Goal: Information Seeking & Learning: Find specific fact

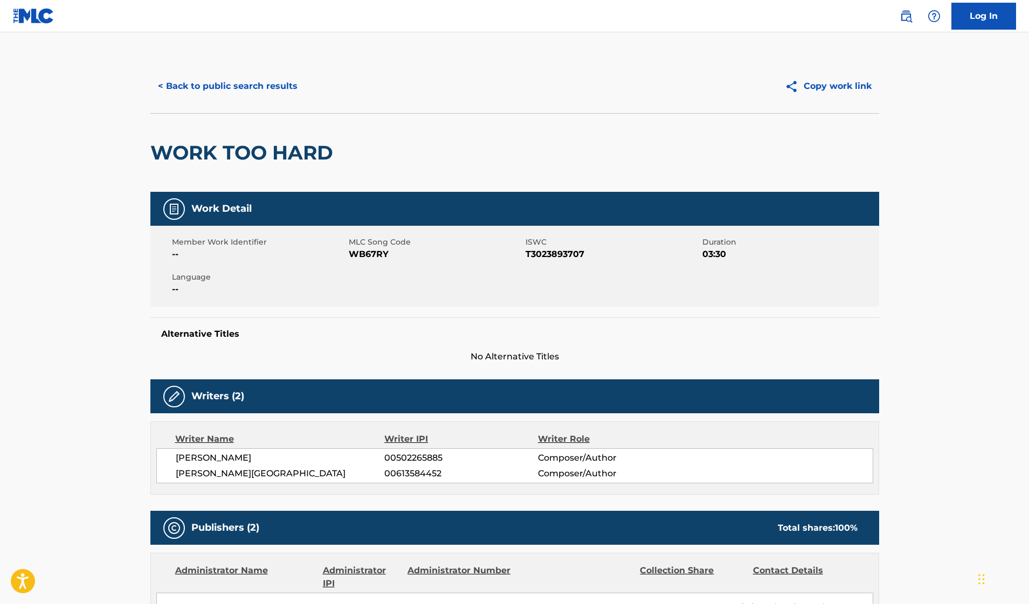
click at [258, 92] on button "< Back to public search results" at bounding box center [227, 86] width 155 height 27
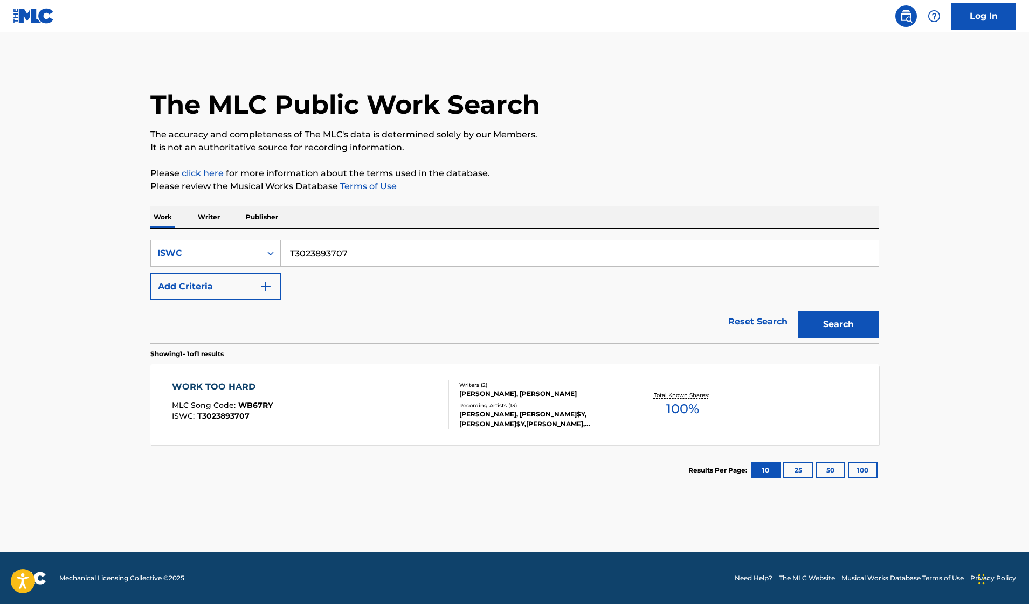
click at [341, 247] on input "T3023893707" at bounding box center [580, 253] width 598 height 26
paste input "0046136382"
type input "T0046136382"
click at [839, 315] on button "Search" at bounding box center [838, 324] width 81 height 27
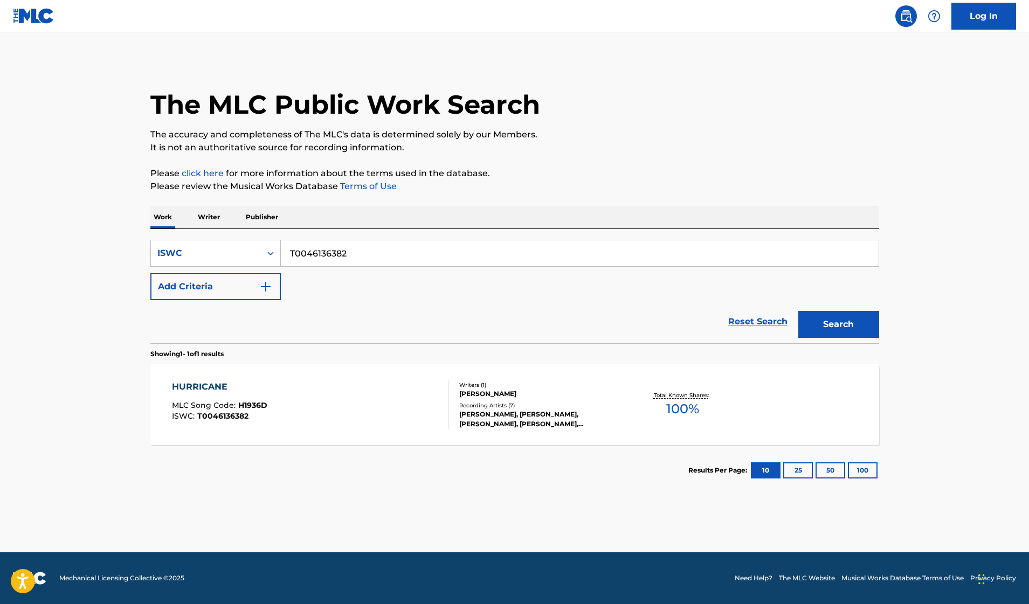
click at [449, 410] on div "Writers ( 1 ) [PERSON_NAME] Recording Artists ( 7 ) [PERSON_NAME], [PERSON_NAME…" at bounding box center [535, 405] width 173 height 48
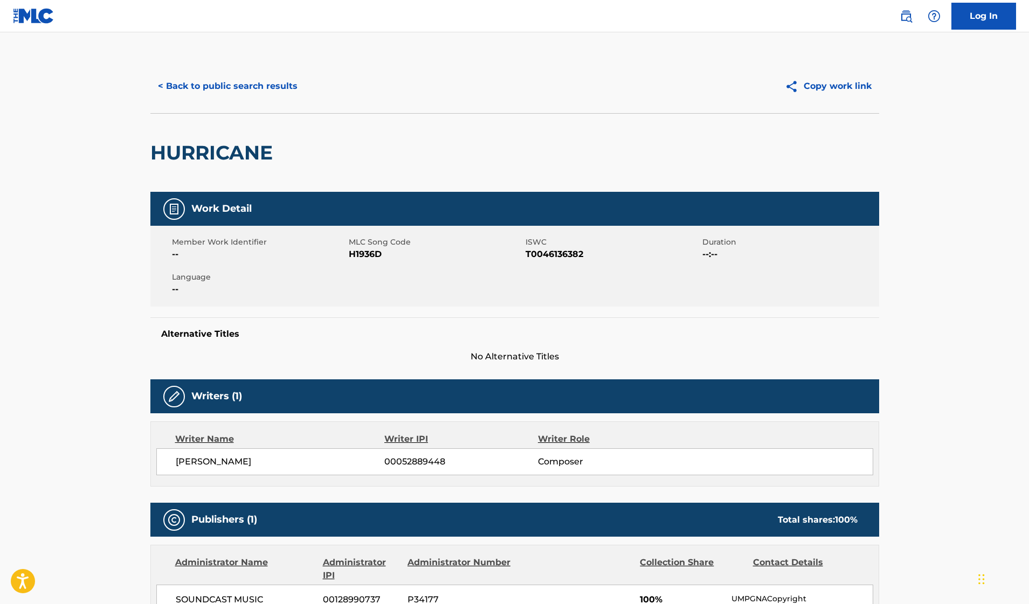
click at [218, 75] on button "< Back to public search results" at bounding box center [227, 86] width 155 height 27
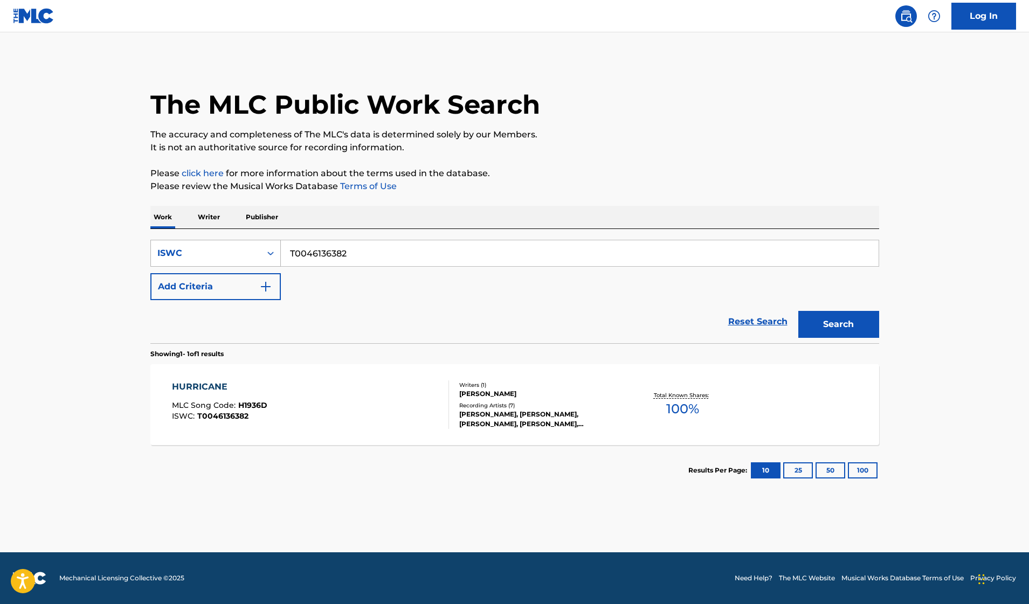
click at [279, 257] on div "Search Form" at bounding box center [270, 253] width 19 height 19
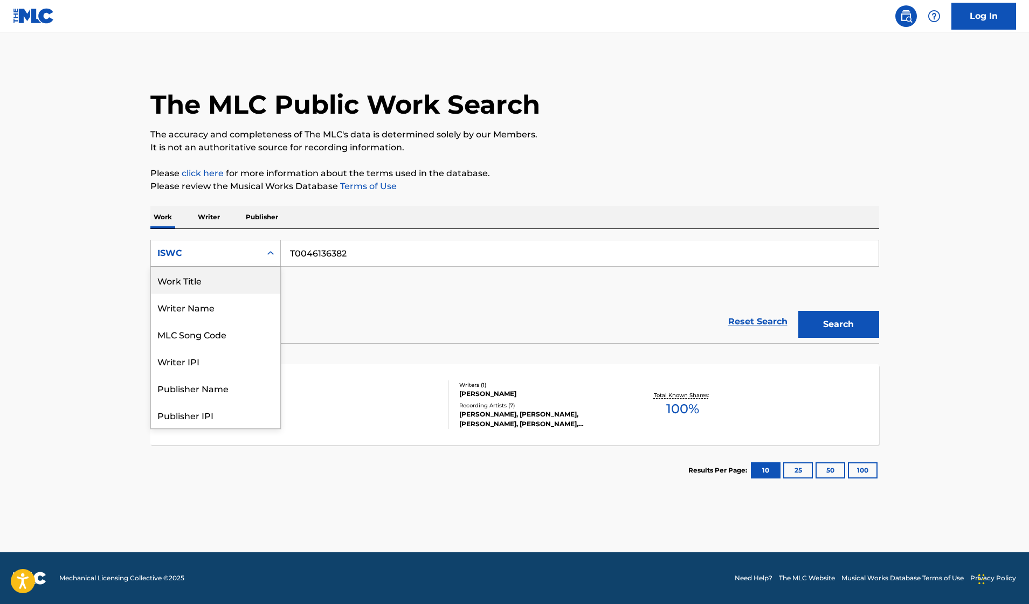
click at [216, 288] on div "Work Title" at bounding box center [215, 280] width 129 height 27
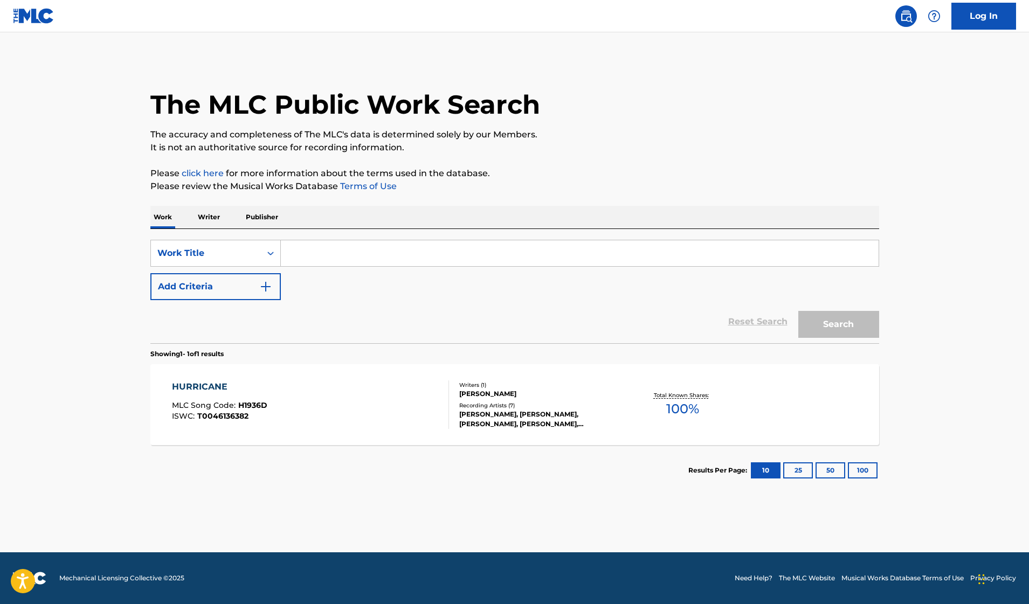
click at [295, 261] on input "Search Form" at bounding box center [580, 253] width 598 height 26
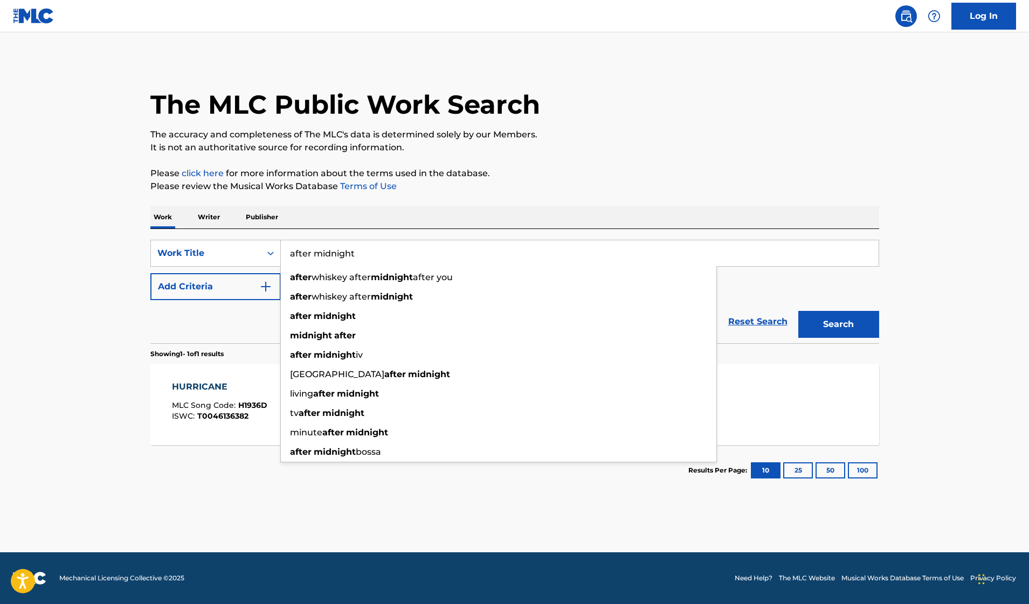
type input "after midnight"
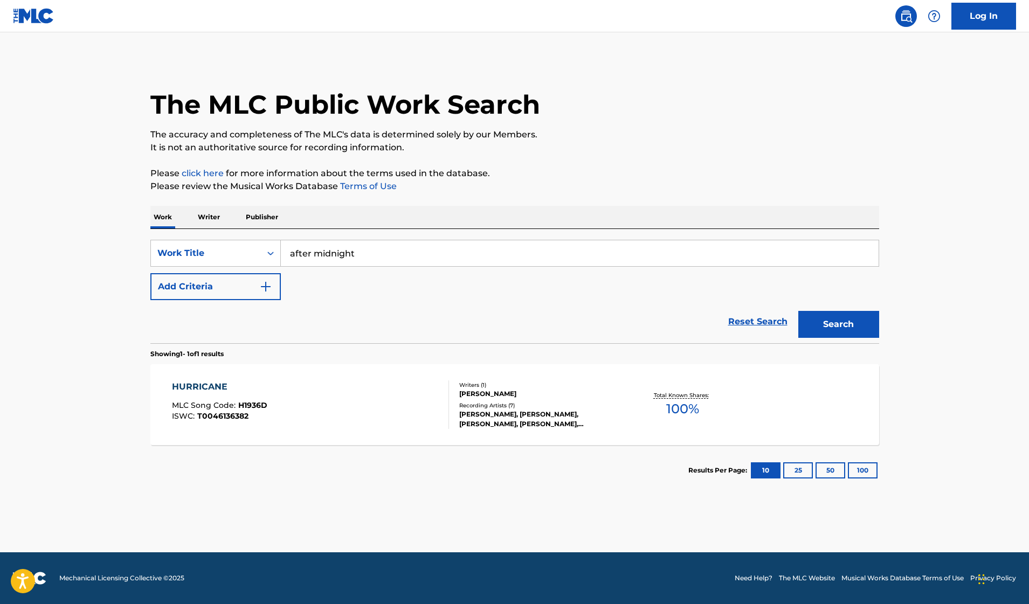
click at [474, 204] on div "The MLC Public Work Search The accuracy and completeness of The MLC's data is d…" at bounding box center [514, 277] width 754 height 437
click at [274, 288] on button "Add Criteria" at bounding box center [215, 286] width 130 height 27
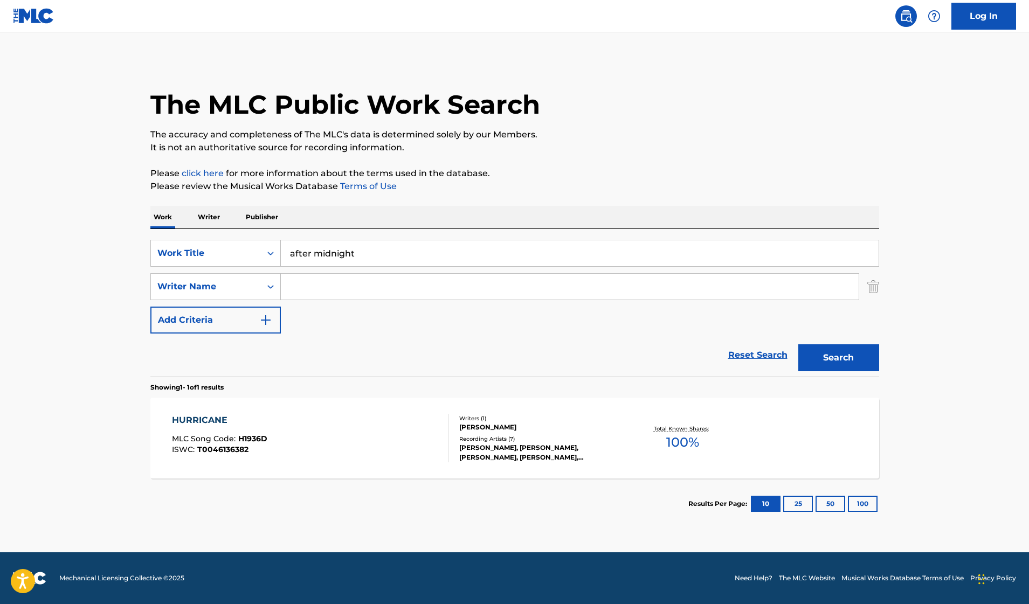
click at [362, 280] on input "Search Form" at bounding box center [570, 287] width 578 height 26
type input "cale"
click at [798, 344] on button "Search" at bounding box center [838, 357] width 81 height 27
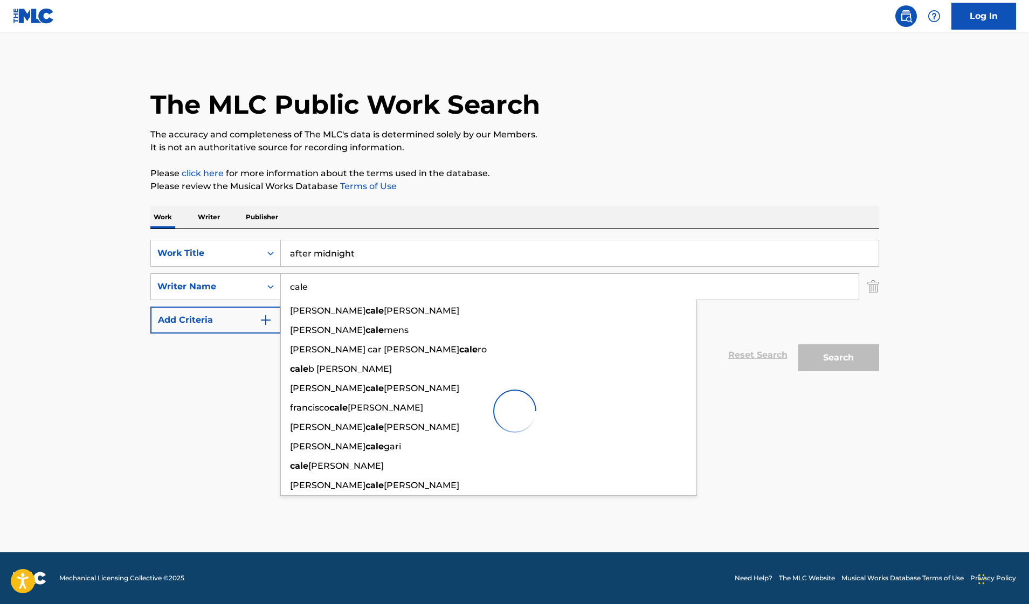
click at [222, 426] on div at bounding box center [514, 411] width 729 height 69
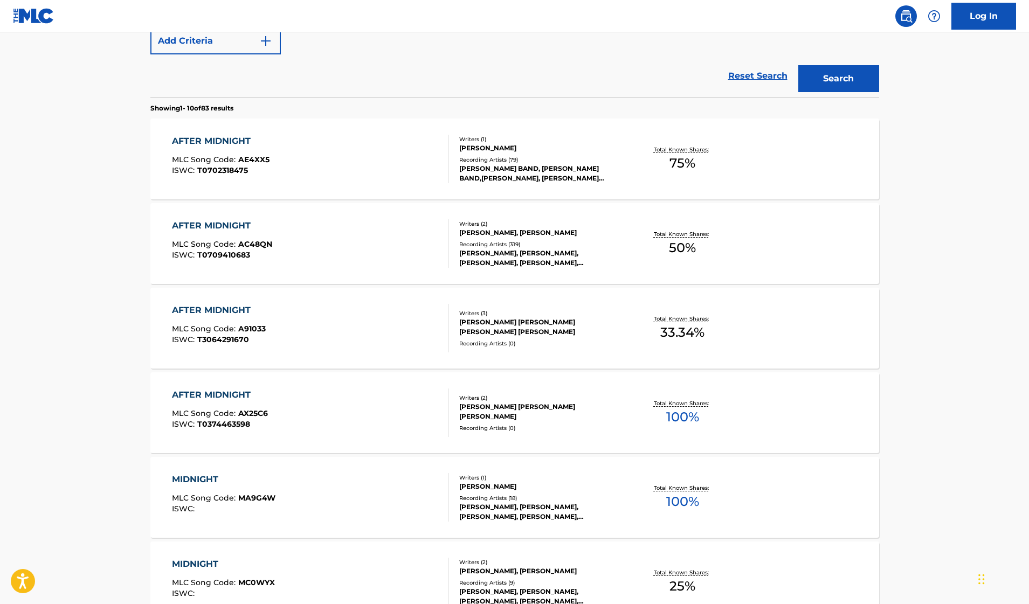
scroll to position [278, 0]
click at [530, 176] on div "[PERSON_NAME] BAND, [PERSON_NAME] BAND,[PERSON_NAME], [PERSON_NAME] BAND, [PERS…" at bounding box center [540, 174] width 163 height 19
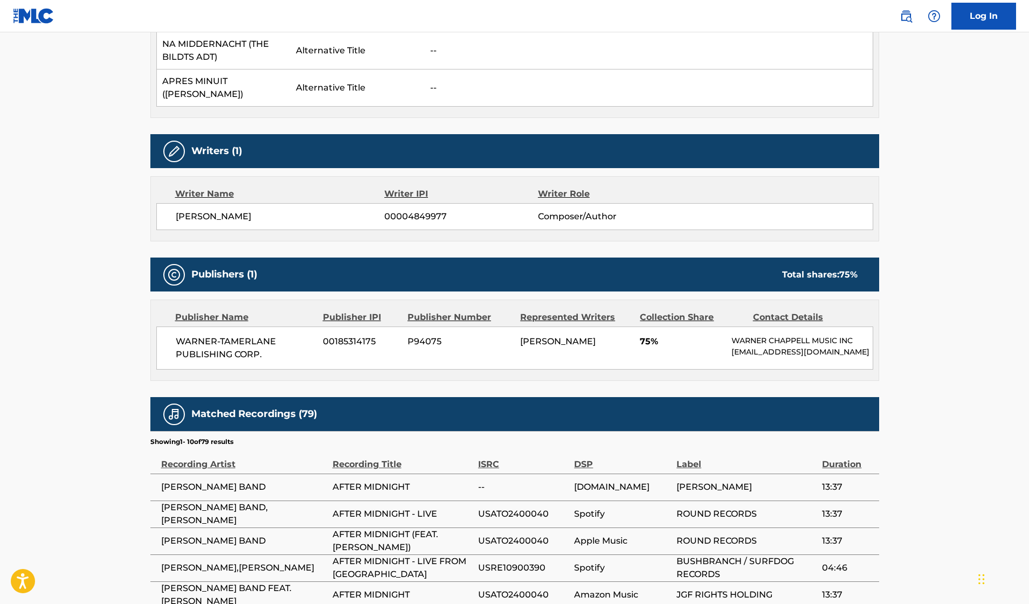
scroll to position [418, 0]
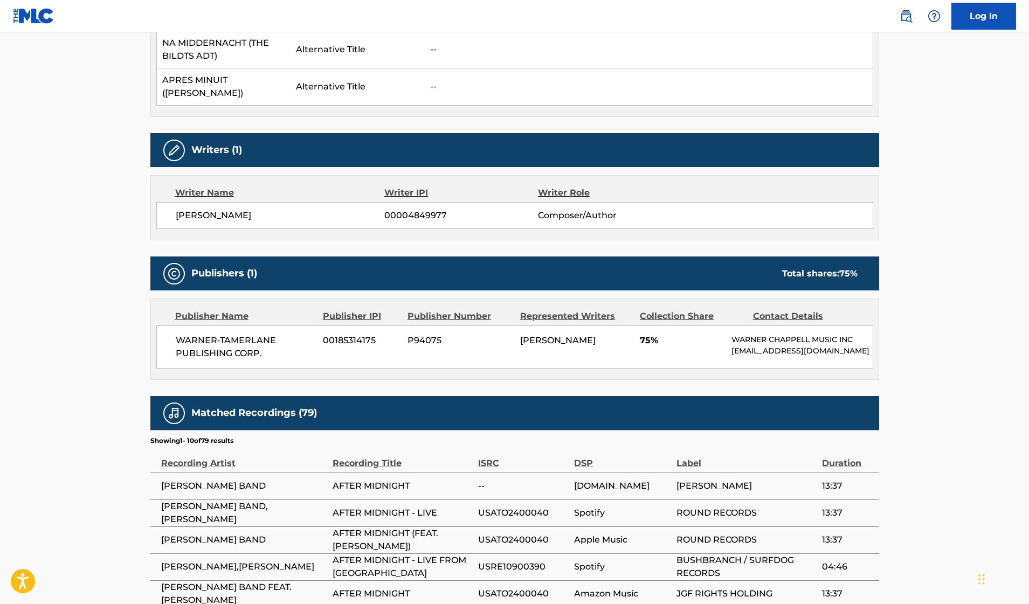
scroll to position [340, 0]
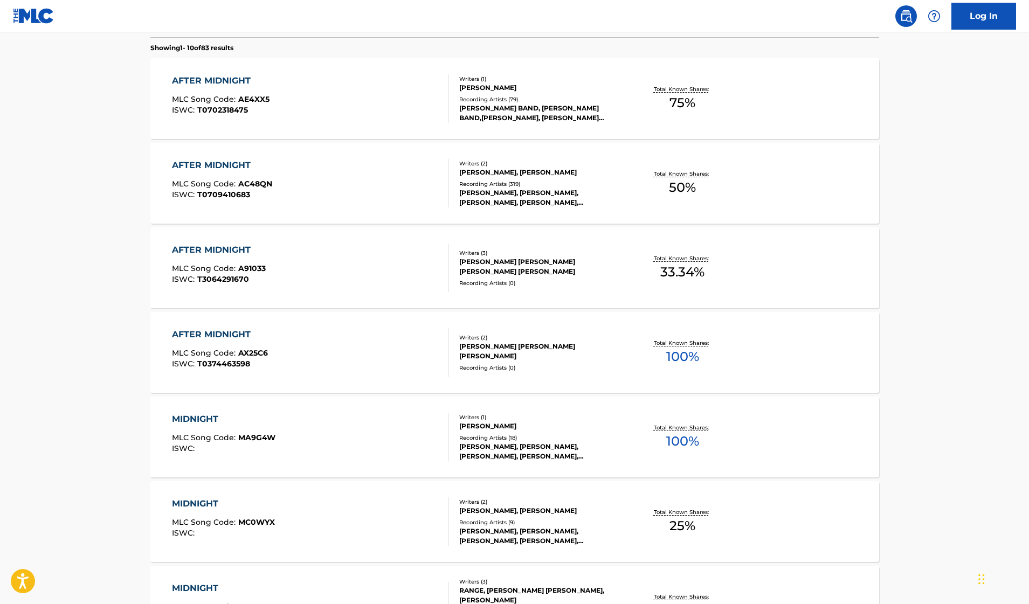
click at [426, 190] on div "AFTER MIDNIGHT MLC Song Code : AC48QN ISWC : T0709410683" at bounding box center [310, 183] width 277 height 49
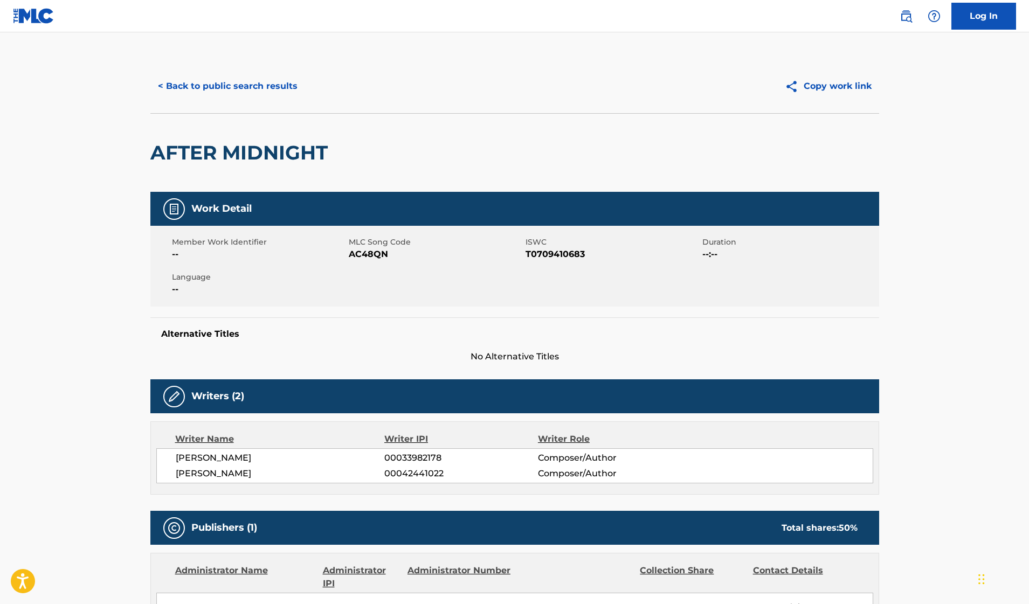
click at [243, 91] on button "< Back to public search results" at bounding box center [227, 86] width 155 height 27
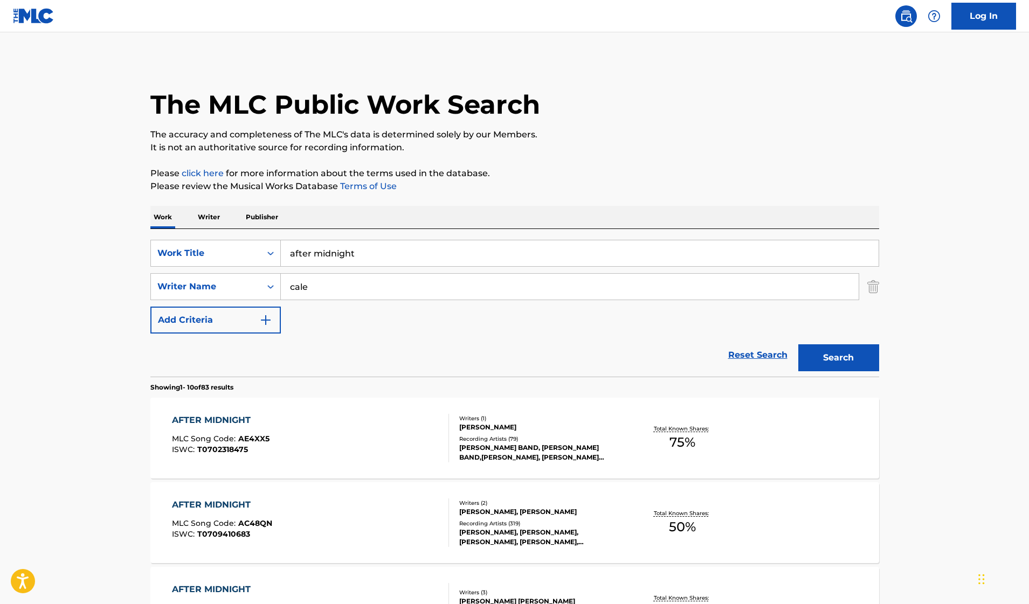
click at [259, 211] on p "Publisher" at bounding box center [262, 217] width 39 height 23
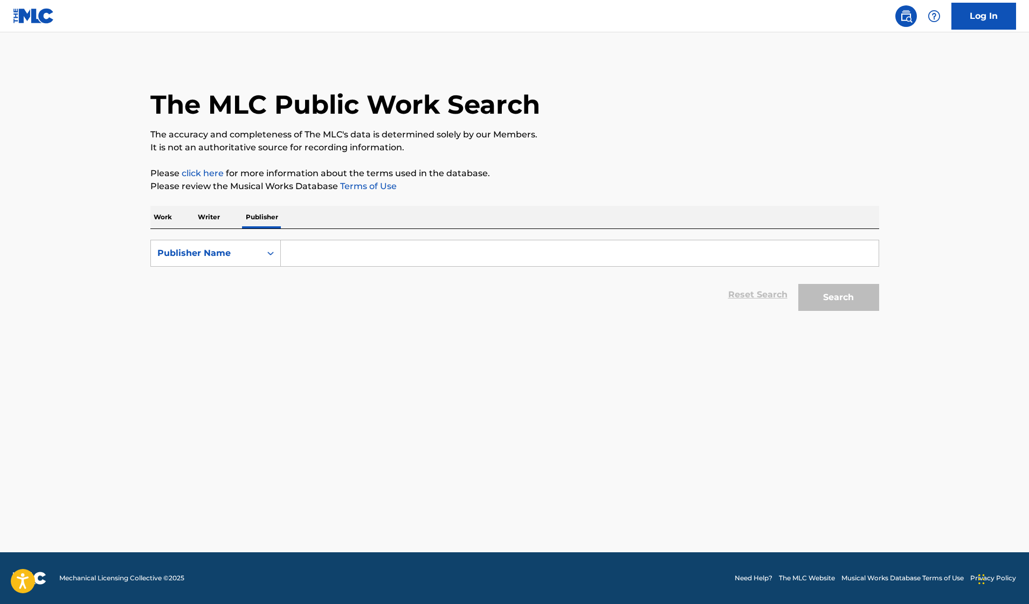
click at [322, 244] on input "Search Form" at bounding box center [580, 253] width 598 height 26
paste input "KMR Music Royalties II"
click at [816, 302] on button "Search" at bounding box center [838, 297] width 81 height 27
drag, startPoint x: 400, startPoint y: 251, endPoint x: 339, endPoint y: 252, distance: 61.4
click at [339, 252] on input "KMR Music Royalties II" at bounding box center [580, 253] width 598 height 26
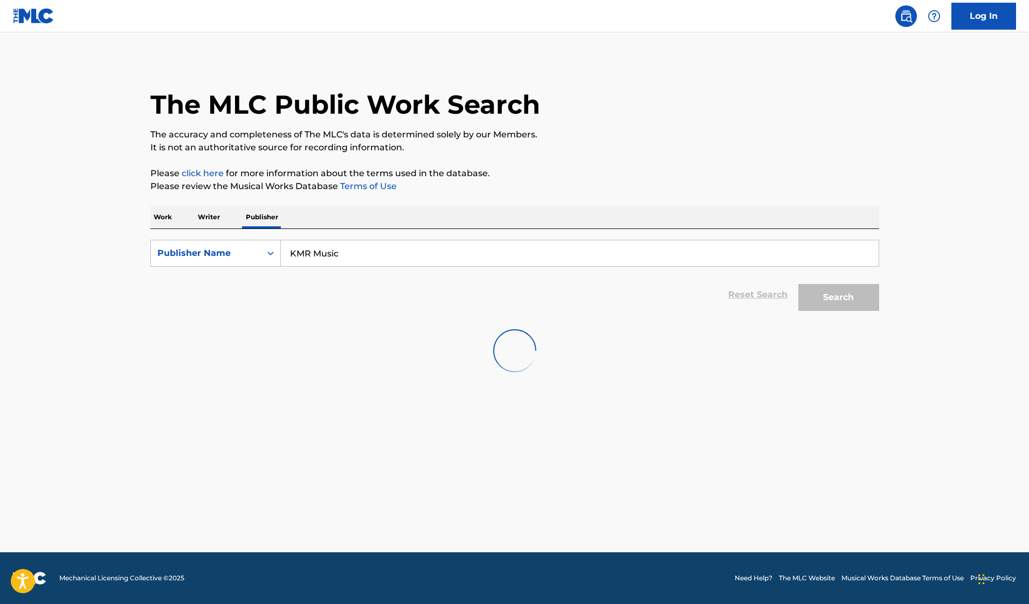
type input "KMR Music"
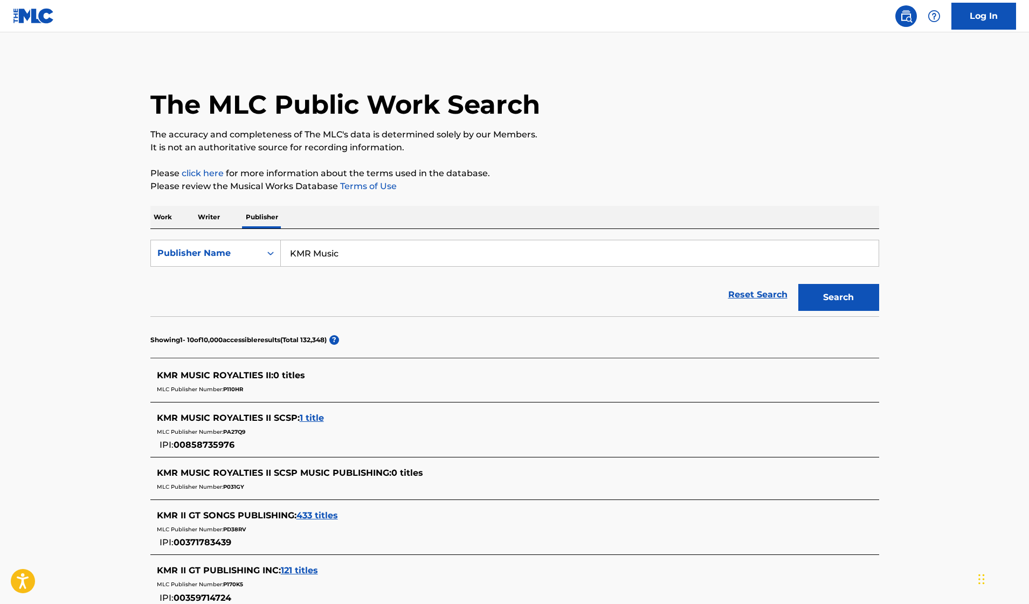
click at [232, 317] on section "Showing 1 - 10 of 10,000 accessible results (Total 132,348 ) ?" at bounding box center [514, 336] width 729 height 41
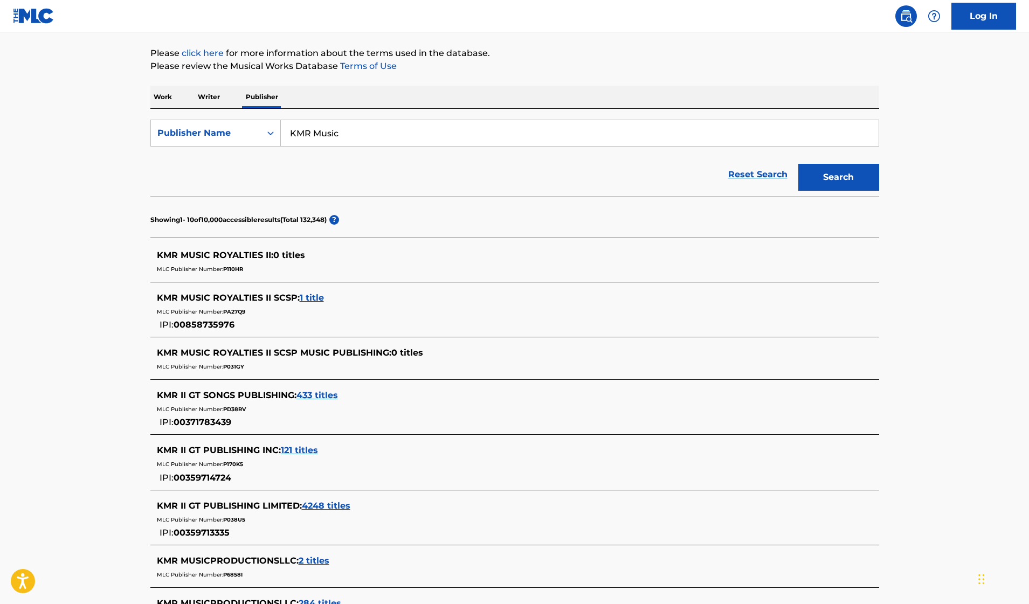
scroll to position [128, 0]
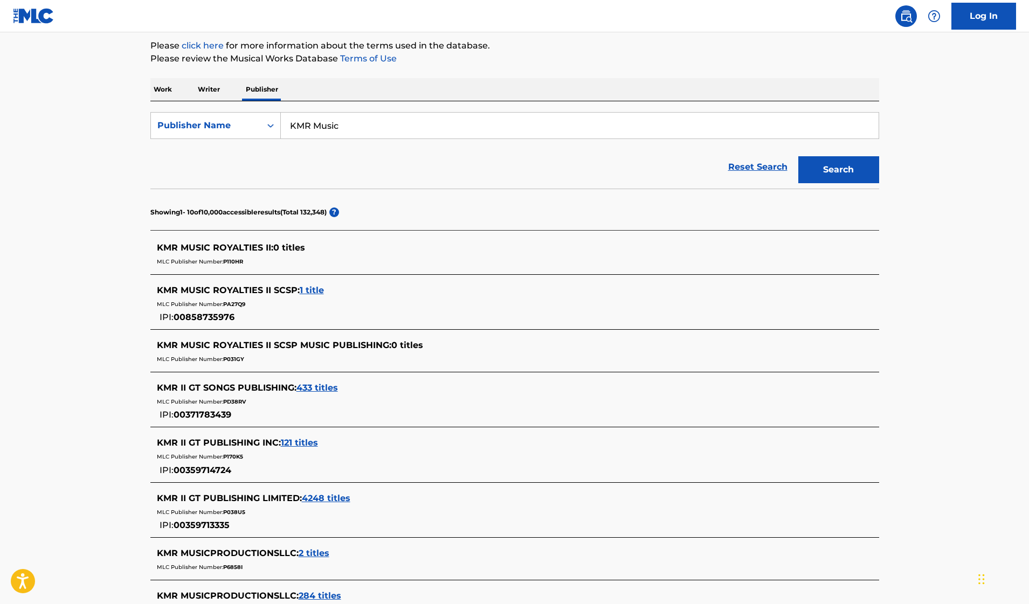
click at [327, 499] on span "4248 titles" at bounding box center [326, 498] width 49 height 10
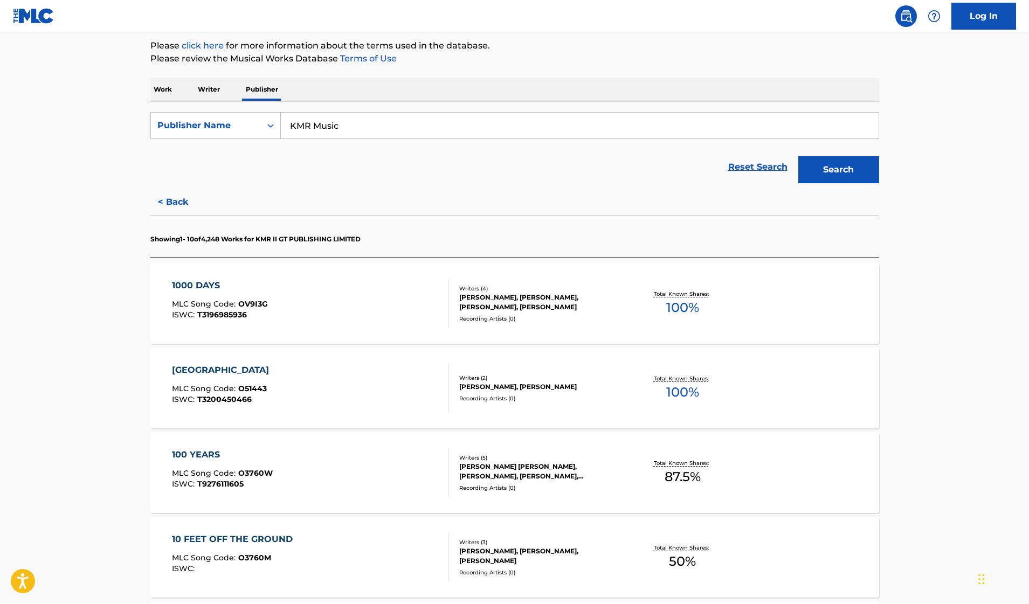
click at [494, 365] on div "100TH STREET MLC Song Code : O51443 ISWC : T3200450466 Writers ( 2 ) [PERSON_NA…" at bounding box center [514, 388] width 729 height 81
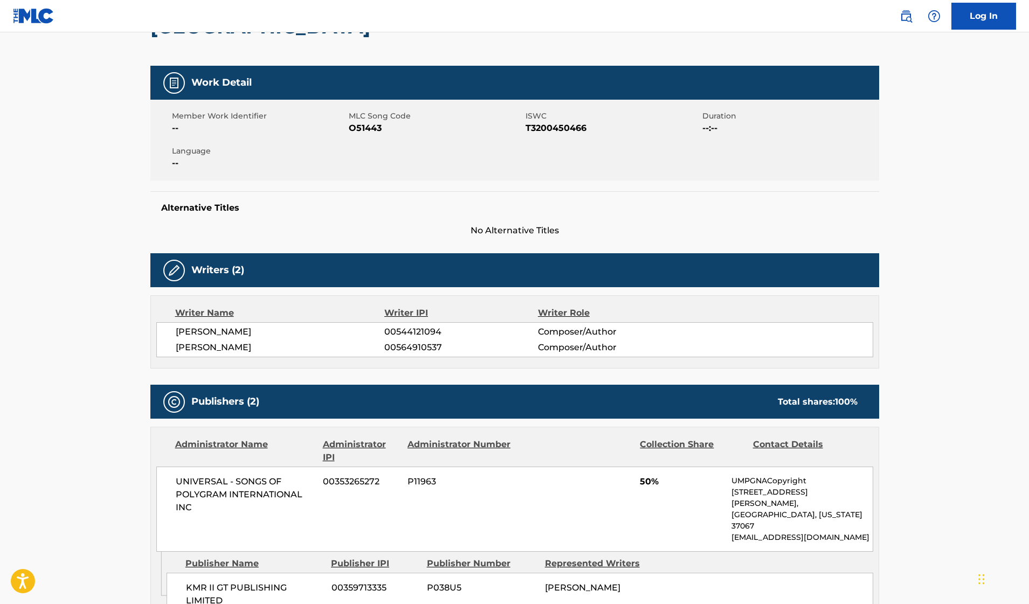
scroll to position [344, 0]
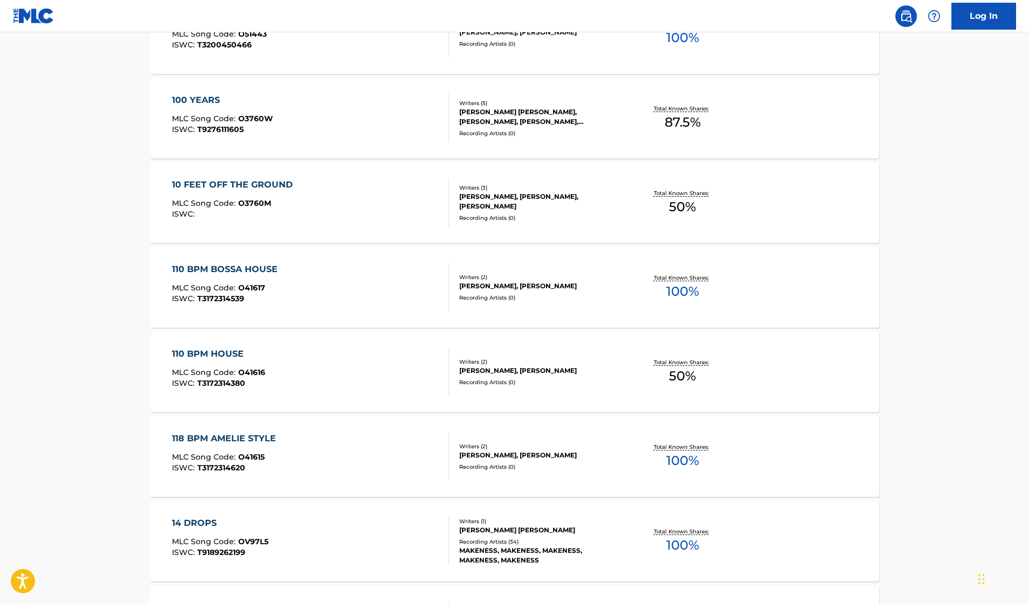
scroll to position [759, 0]
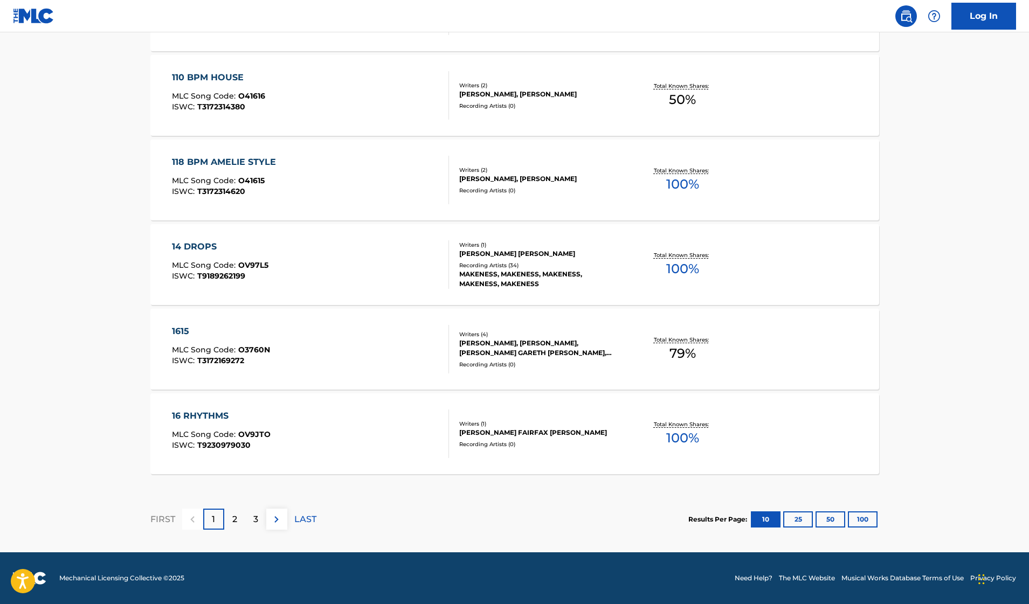
click at [231, 521] on div "2" at bounding box center [234, 519] width 21 height 21
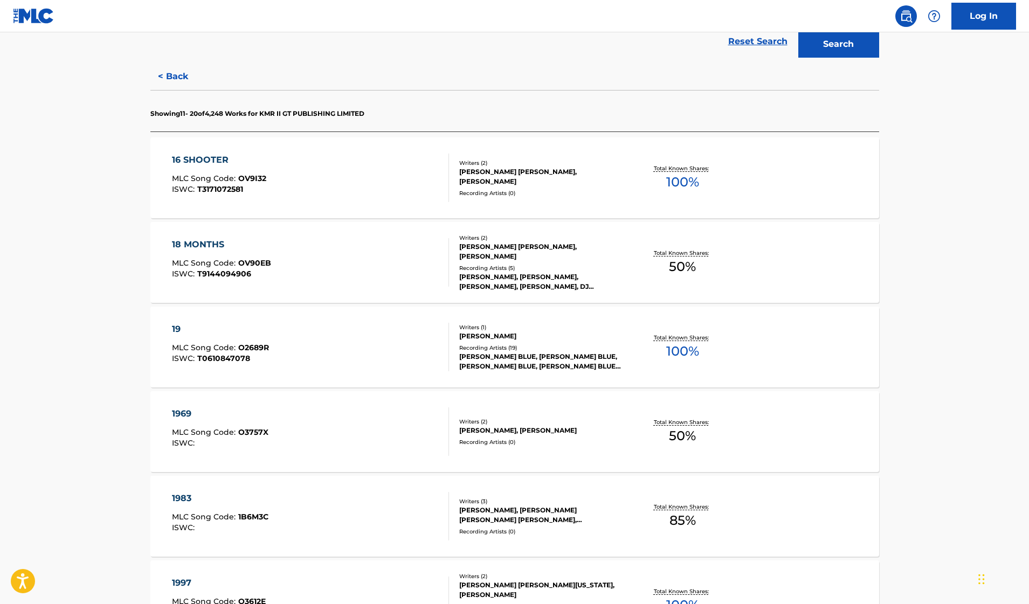
scroll to position [470, 0]
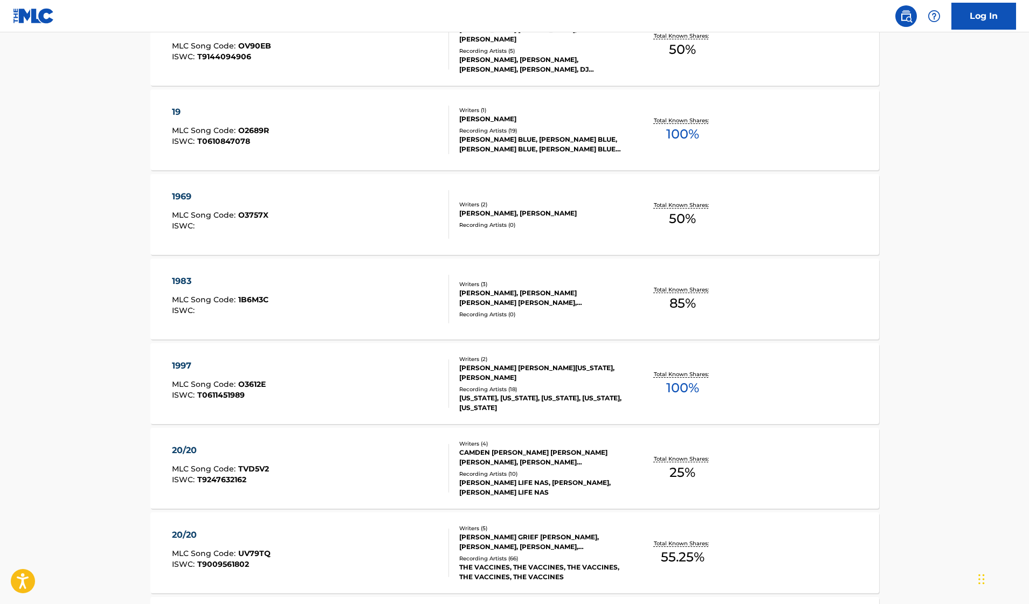
click at [330, 432] on div "20/20 MLC Song Code : TVD5V2 ISWC : T9247632162 Writers ( 4 ) CAMDEN [PERSON_NA…" at bounding box center [514, 468] width 729 height 81
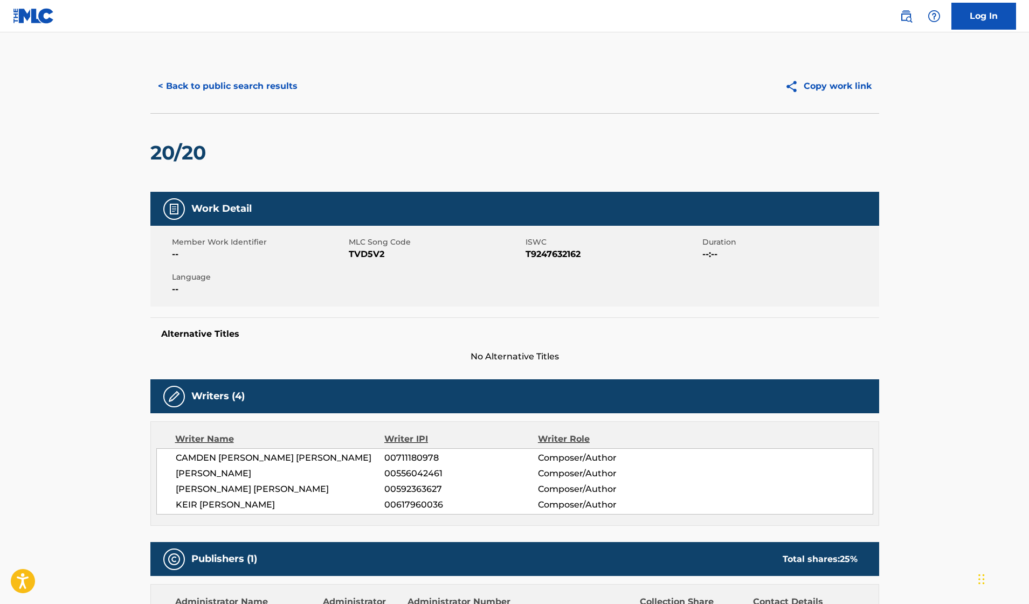
click at [247, 94] on button "< Back to public search results" at bounding box center [227, 86] width 155 height 27
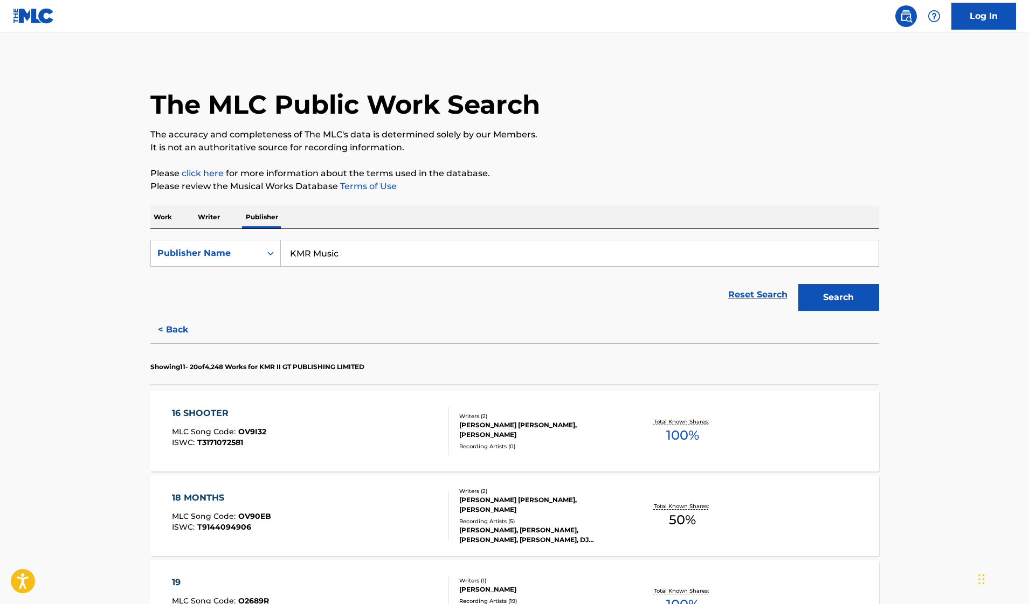
click at [188, 327] on button "< Back" at bounding box center [182, 329] width 65 height 27
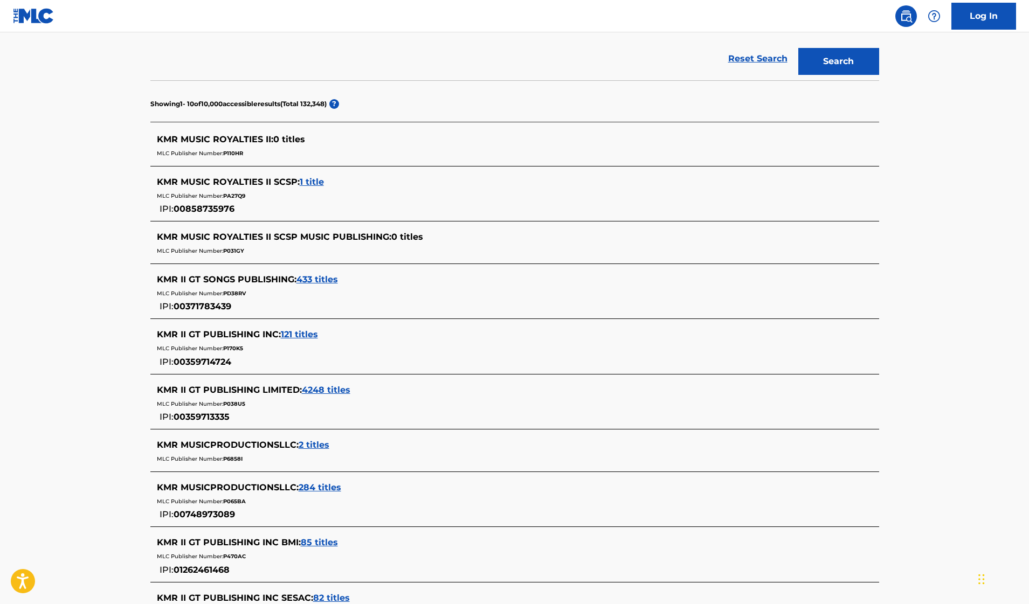
scroll to position [242, 0]
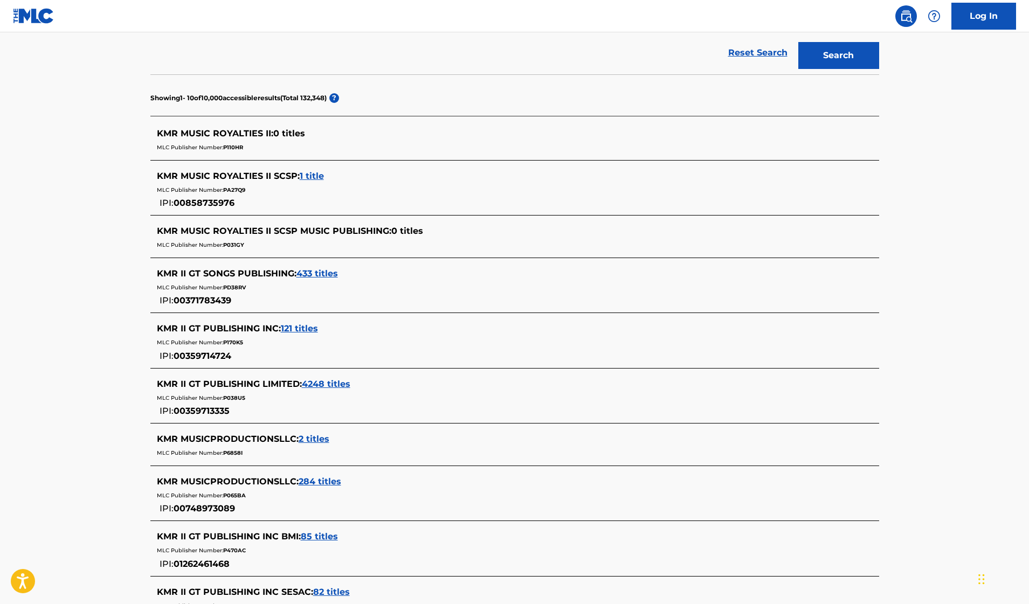
click at [325, 274] on span "433 titles" at bounding box center [316, 273] width 41 height 10
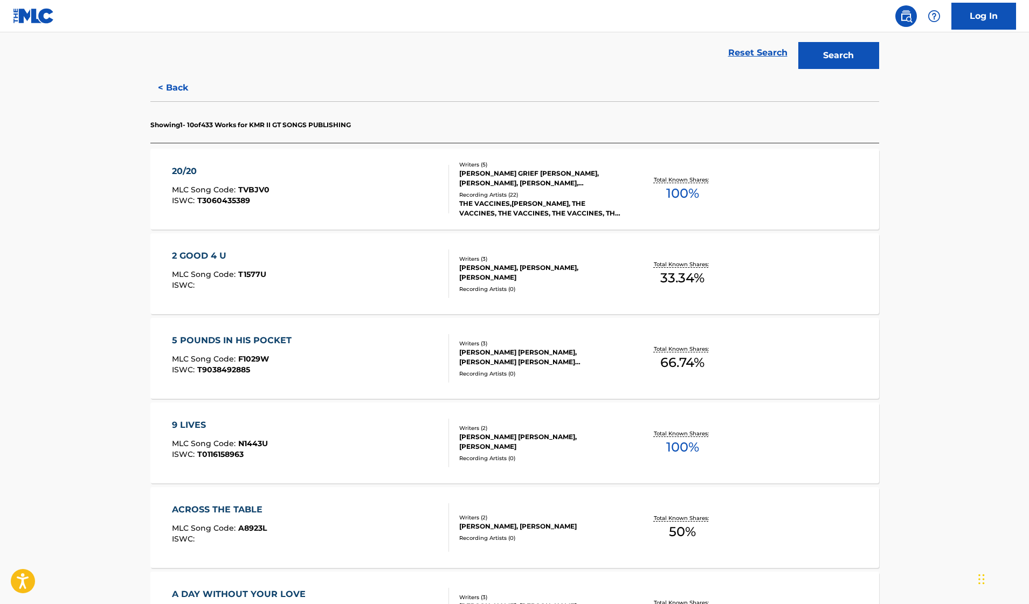
click at [411, 375] on div "5 POUNDS IN HIS POCKET MLC Song Code : F1029W ISWC : T9038492885" at bounding box center [310, 358] width 277 height 49
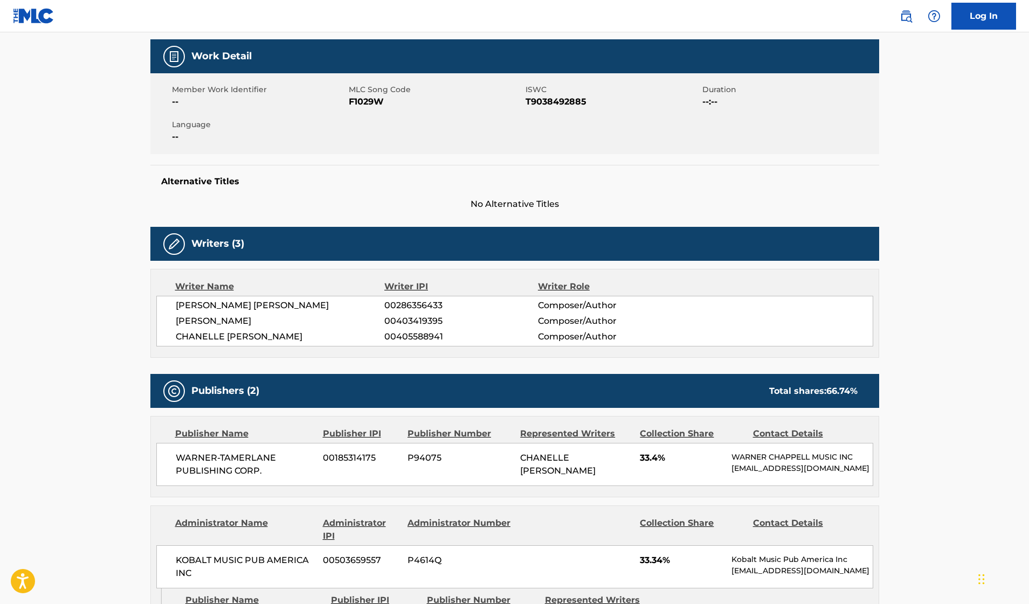
scroll to position [371, 0]
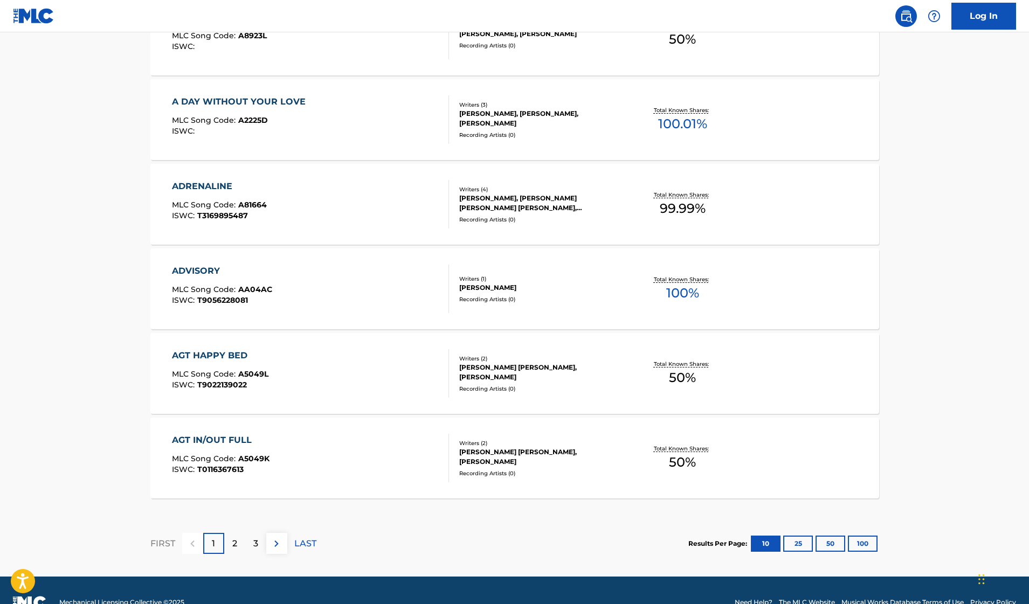
scroll to position [759, 0]
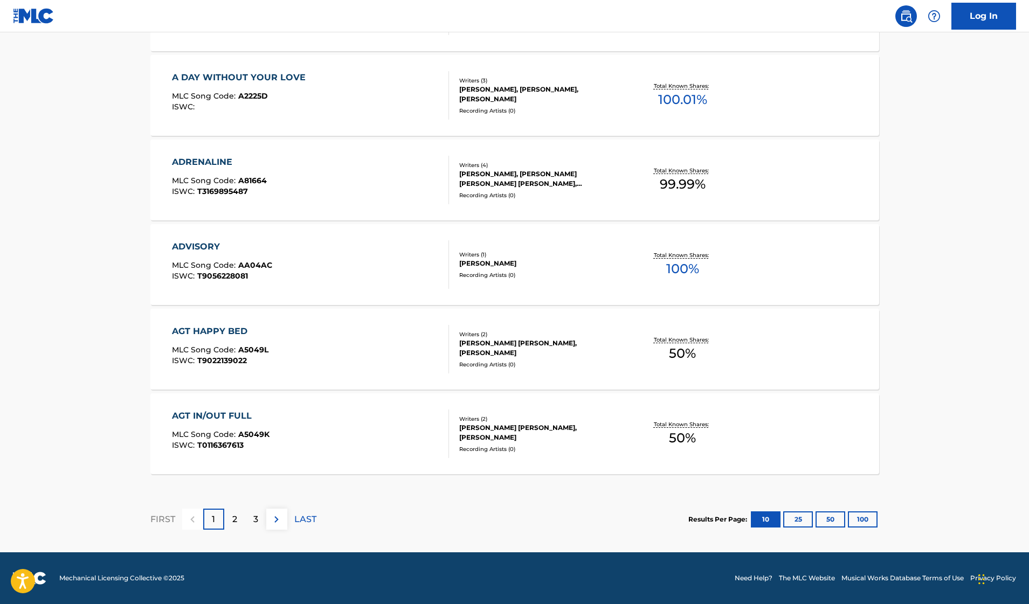
click at [235, 522] on p "2" at bounding box center [234, 519] width 5 height 13
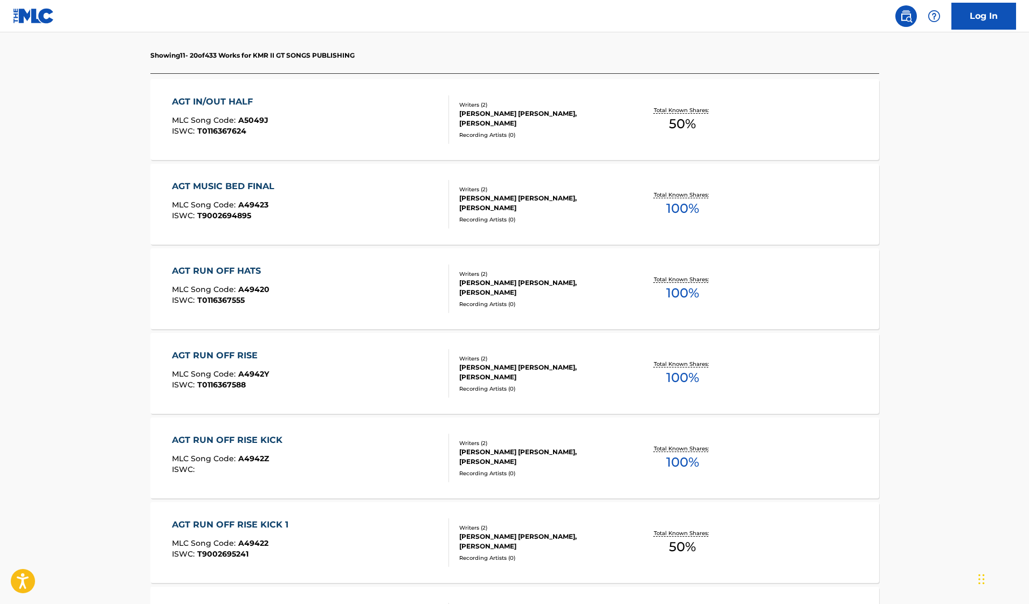
scroll to position [593, 0]
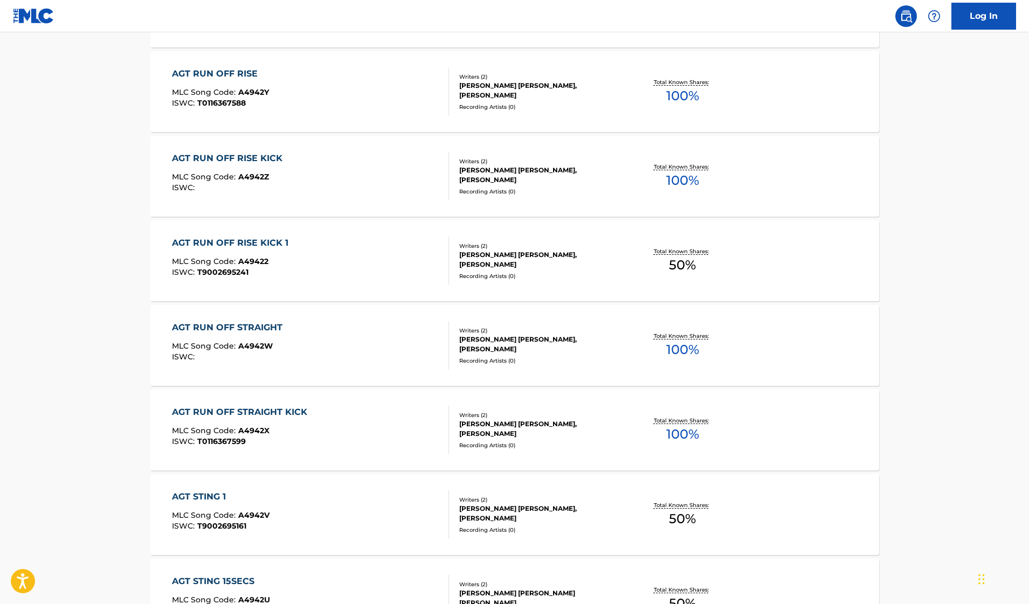
click at [334, 452] on div "AGT RUN OFF STRAIGHT KICK MLC Song Code : A4942X ISWC : T0116367599" at bounding box center [310, 430] width 277 height 49
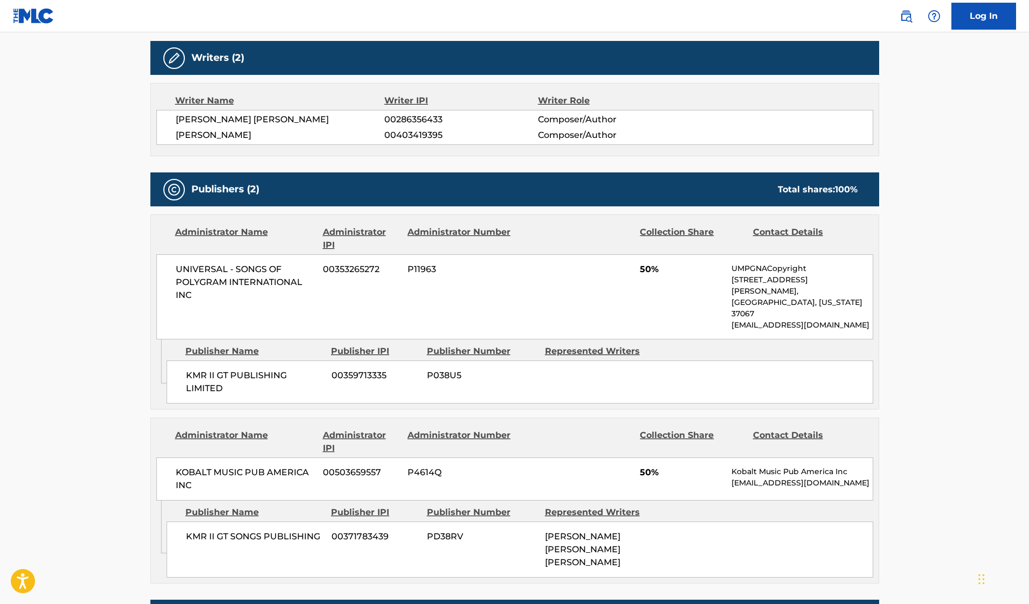
scroll to position [507, 0]
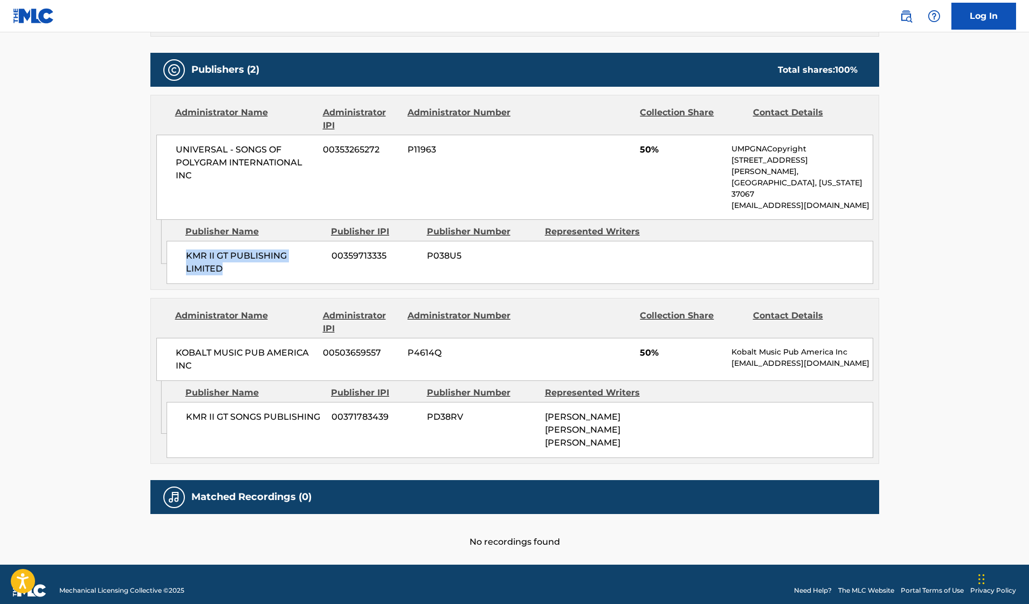
drag, startPoint x: 185, startPoint y: 244, endPoint x: 245, endPoint y: 259, distance: 61.2
click at [245, 260] on span "KMR II GT PUBLISHING LIMITED" at bounding box center [254, 263] width 137 height 26
copy span "KMR II GT PUBLISHING LIMITED"
drag, startPoint x: 176, startPoint y: 341, endPoint x: 241, endPoint y: 366, distance: 69.8
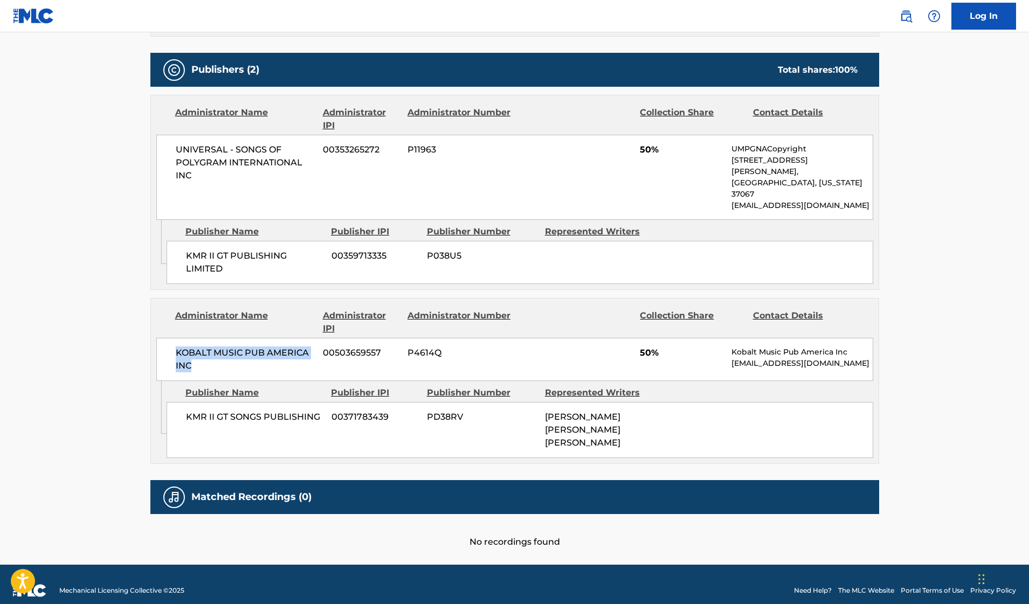
click at [241, 366] on div "KOBALT MUSIC PUB AMERICA INC 00503659557 P4614Q 50% Kobalt Music Pub America In…" at bounding box center [514, 359] width 717 height 43
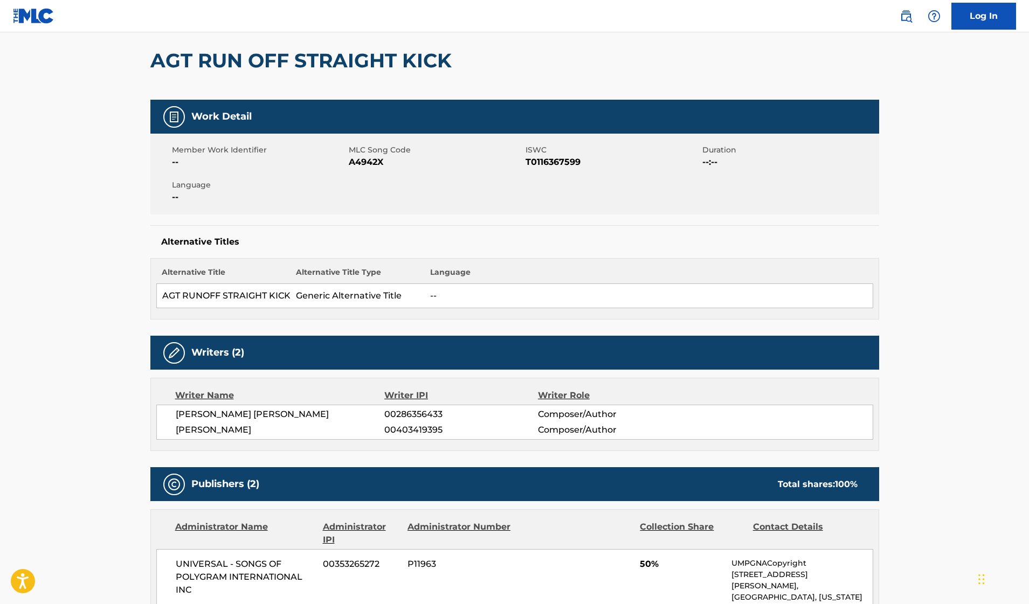
scroll to position [91, 0]
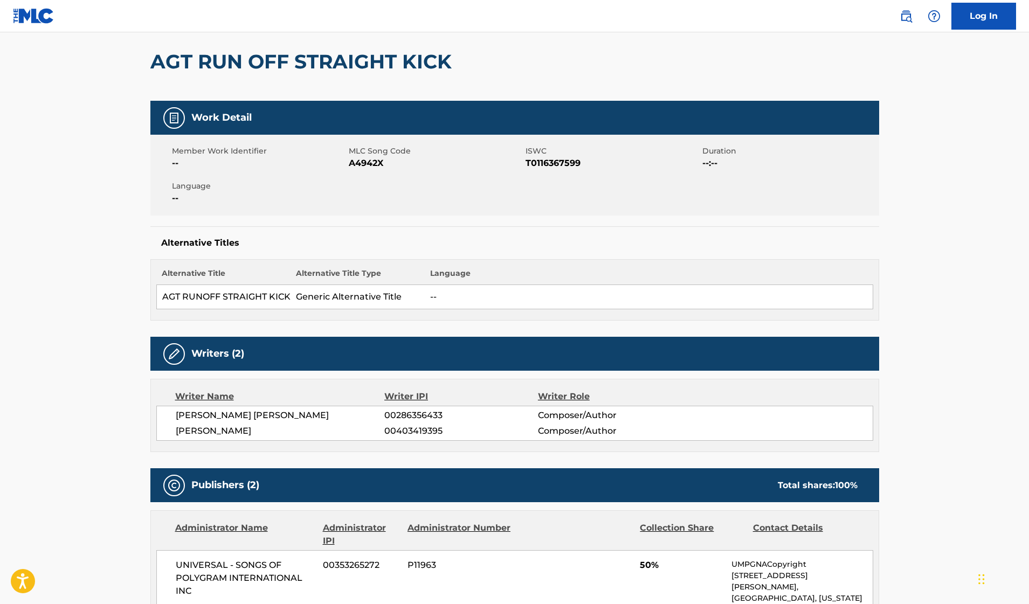
click at [259, 57] on h2 "AGT RUN OFF STRAIGHT KICK" at bounding box center [303, 62] width 307 height 24
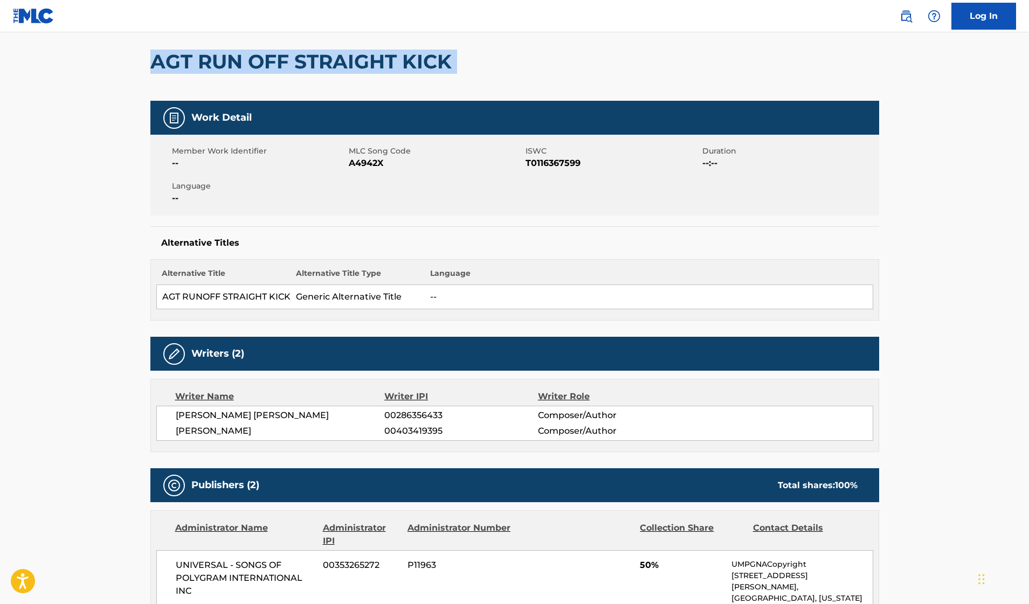
click at [259, 57] on h2 "AGT RUN OFF STRAIGHT KICK" at bounding box center [303, 62] width 307 height 24
copy div "AGT RUN OFF STRAIGHT KICK"
